Goal: Information Seeking & Learning: Learn about a topic

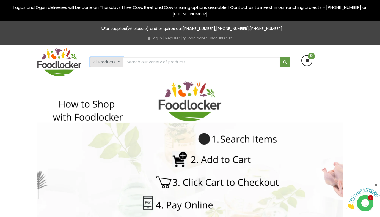
click at [104, 62] on button "All Products" at bounding box center [107, 62] width 34 height 10
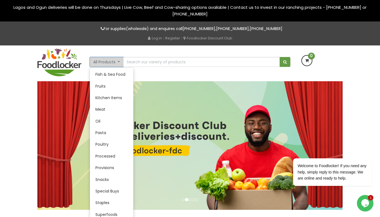
scroll to position [96, 0]
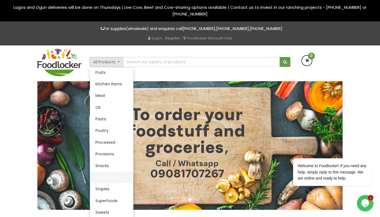
click at [116, 174] on link "Special Buys" at bounding box center [111, 177] width 43 height 12
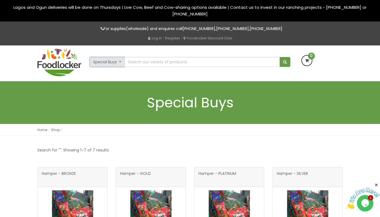
click at [114, 62] on button "Special Buys" at bounding box center [107, 62] width 35 height 10
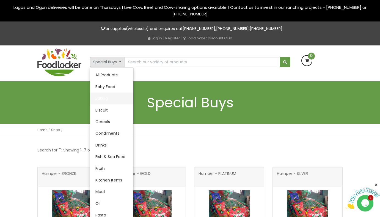
click at [108, 98] on link "Baking" at bounding box center [111, 98] width 43 height 12
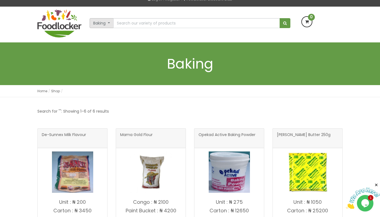
scroll to position [39, 0]
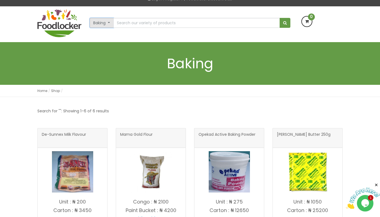
click at [104, 21] on button "Baking" at bounding box center [102, 23] width 24 height 10
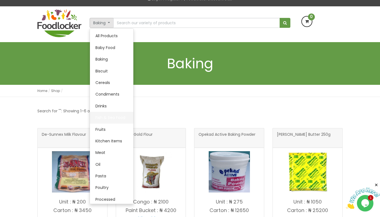
click at [117, 115] on link "Fish & Sea Food" at bounding box center [111, 118] width 43 height 12
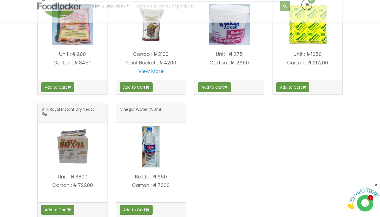
scroll to position [0, 0]
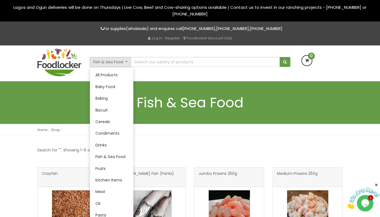
click at [202, 133] on div "Home Shop Shop" at bounding box center [189, 130] width 305 height 12
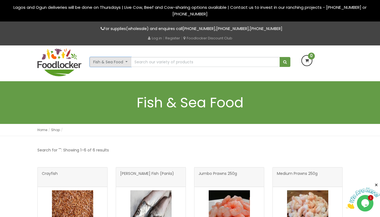
click at [114, 61] on button "Fish & Sea Food" at bounding box center [111, 62] width 42 height 10
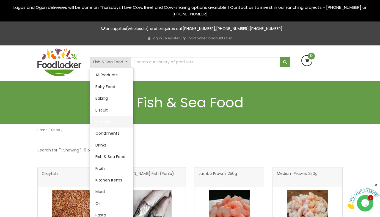
click at [104, 123] on link "Cereals" at bounding box center [111, 122] width 43 height 12
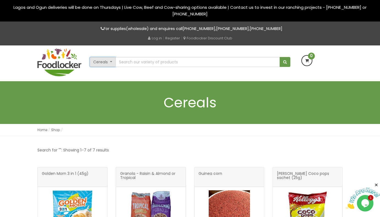
click at [105, 59] on button "Cereals" at bounding box center [103, 62] width 26 height 10
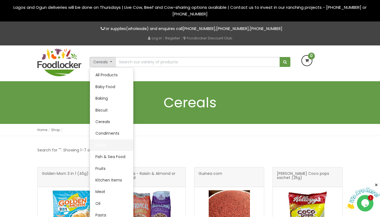
click at [112, 146] on link "Drinks" at bounding box center [111, 145] width 43 height 12
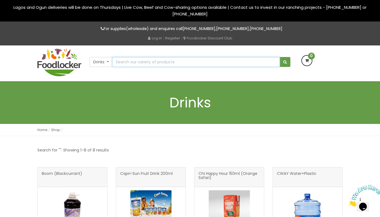
click at [149, 62] on input "text" at bounding box center [196, 62] width 168 height 10
type input "vijoy"
click at [283, 63] on span "submit" at bounding box center [285, 62] width 4 height 4
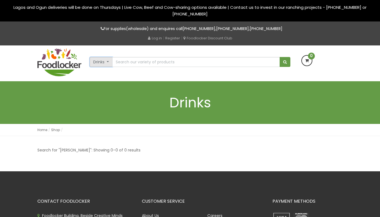
click at [106, 62] on button "Drinks" at bounding box center [101, 62] width 23 height 10
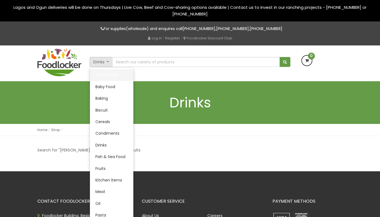
click at [107, 73] on link "All Products" at bounding box center [111, 75] width 43 height 12
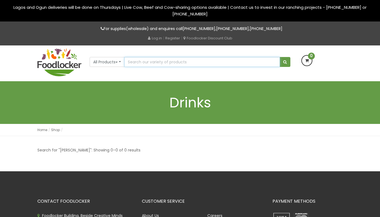
click at [139, 61] on input "text" at bounding box center [202, 62] width 156 height 10
type input "Vijoy"
click at [280, 57] on button "submit" at bounding box center [285, 62] width 11 height 10
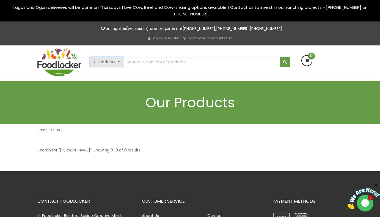
click at [114, 61] on button "All Products" at bounding box center [107, 62] width 34 height 10
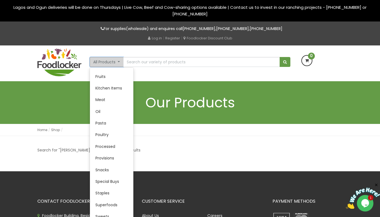
scroll to position [96, 0]
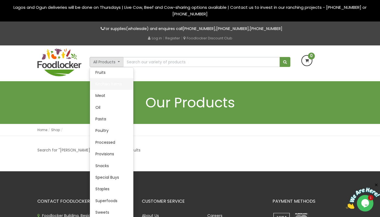
click at [125, 83] on link "Kitchen Items" at bounding box center [111, 84] width 43 height 12
